Goal: Answer question/provide support

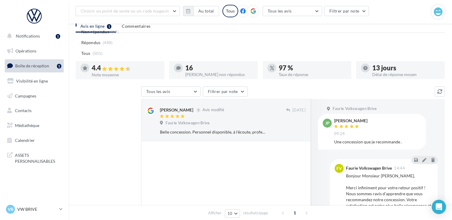
scroll to position [74, 0]
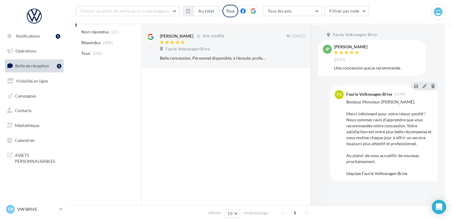
click at [382, 163] on div "Bonjour Monsieur [PERSON_NAME], Merci infiniment pour votre retour positif ! No…" at bounding box center [389, 137] width 87 height 77
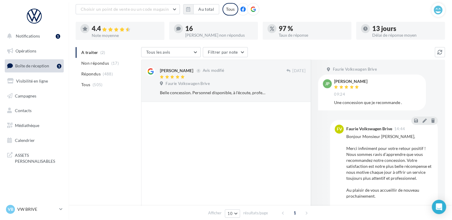
scroll to position [0, 0]
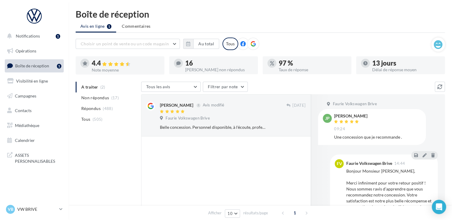
click at [92, 88] on ul "A traiter (2) Non répondus (17) Répondus (488) Tous (505)" at bounding box center [107, 103] width 63 height 43
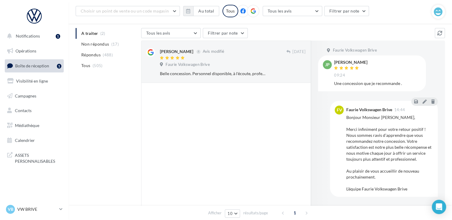
scroll to position [60, 0]
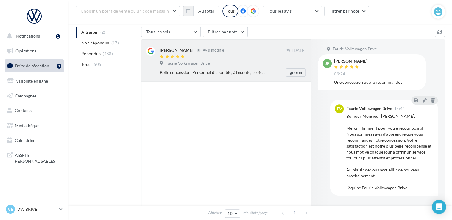
click at [195, 69] on div "Belle concession. Personnel disponible, à l'écoute, professionnel. Le personnel…" at bounding box center [213, 72] width 107 height 6
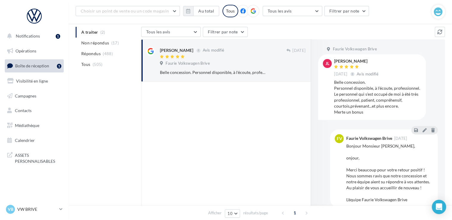
click at [409, 141] on div "Faurie Volkswagen Brive [DATE]" at bounding box center [389, 138] width 87 height 9
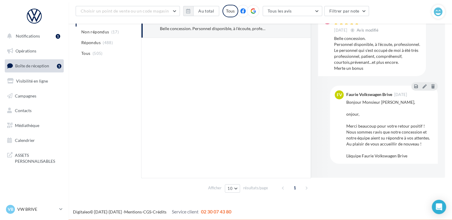
scroll to position [104, 0]
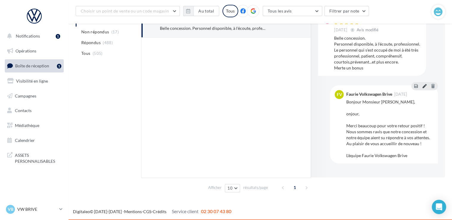
click at [424, 86] on icon at bounding box center [424, 86] width 4 height 4
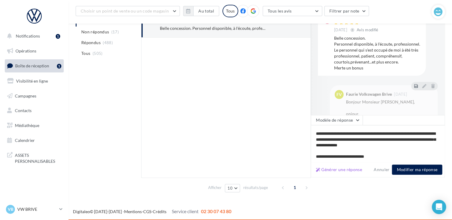
scroll to position [0, 0]
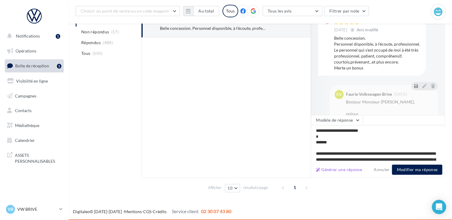
drag, startPoint x: 343, startPoint y: 142, endPoint x: 312, endPoint y: 137, distance: 30.8
click at [312, 137] on textarea "**********" at bounding box center [378, 143] width 134 height 37
type textarea "**********"
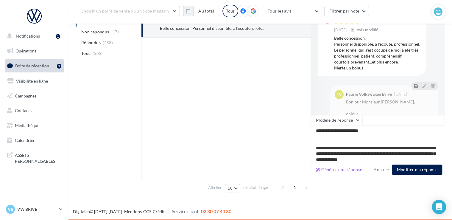
type textarea "**********"
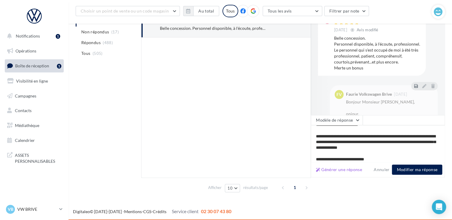
scroll to position [9, 0]
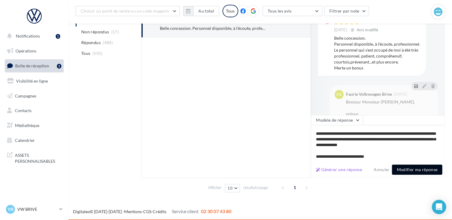
type textarea "**********"
click at [413, 171] on button "Modifier ma réponse" at bounding box center [417, 169] width 50 height 10
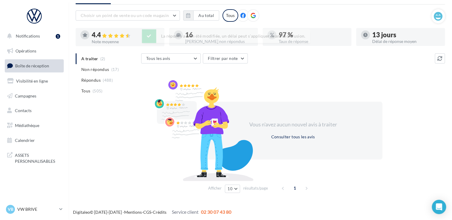
scroll to position [29, 0]
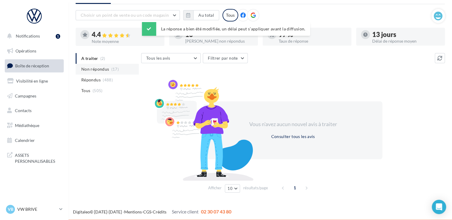
click at [83, 64] on li "Non répondus (17)" at bounding box center [107, 69] width 63 height 11
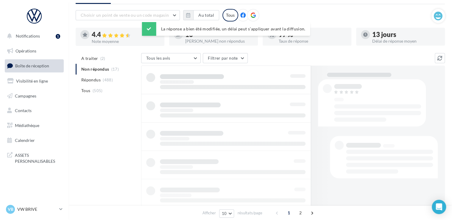
scroll to position [33, 0]
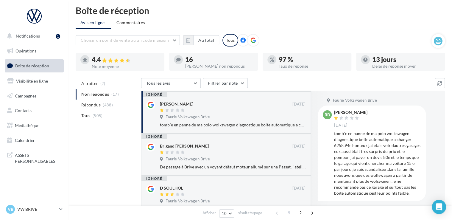
scroll to position [3, 0]
click at [95, 95] on ul "A traiter (2) Non répondus (17) Répondus (488) Tous (505)" at bounding box center [107, 99] width 63 height 43
click at [41, 211] on p "VW BRIVE" at bounding box center [37, 209] width 40 height 6
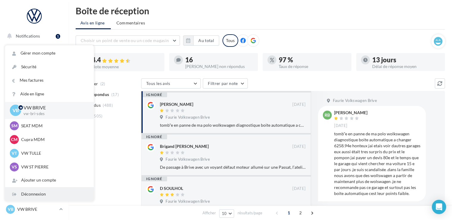
click at [40, 195] on div "Déconnexion" at bounding box center [49, 193] width 89 height 13
